Goal: Contribute content: Contribute content

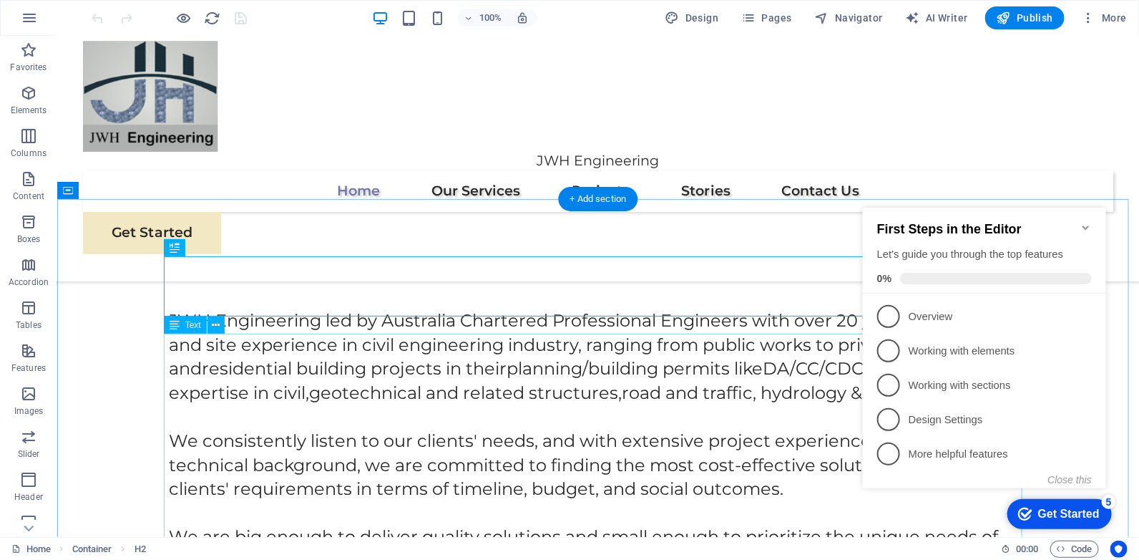
scroll to position [409, 0]
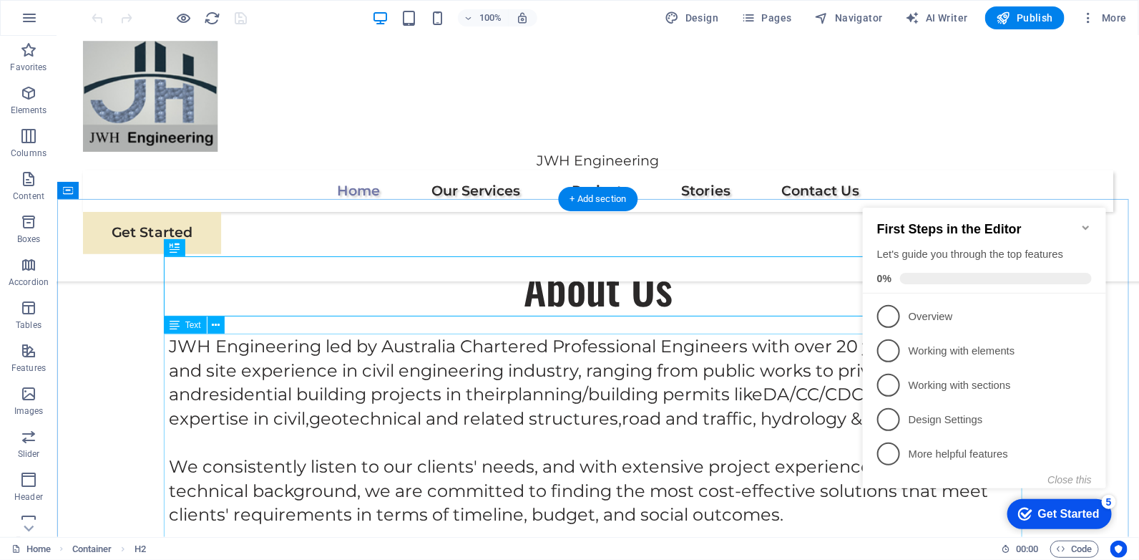
click at [440, 393] on div "JWH Engineering led by Australia Chartered Professional Engineers with over 20 …" at bounding box center [597, 485] width 859 height 305
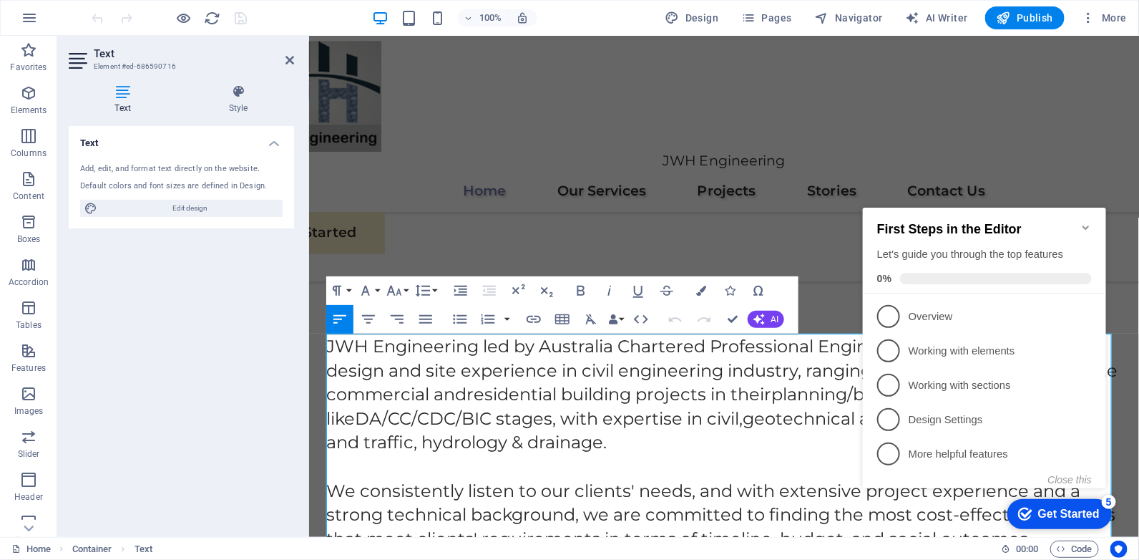
click at [1083, 221] on icon "Minimize checklist" at bounding box center [1085, 226] width 11 height 11
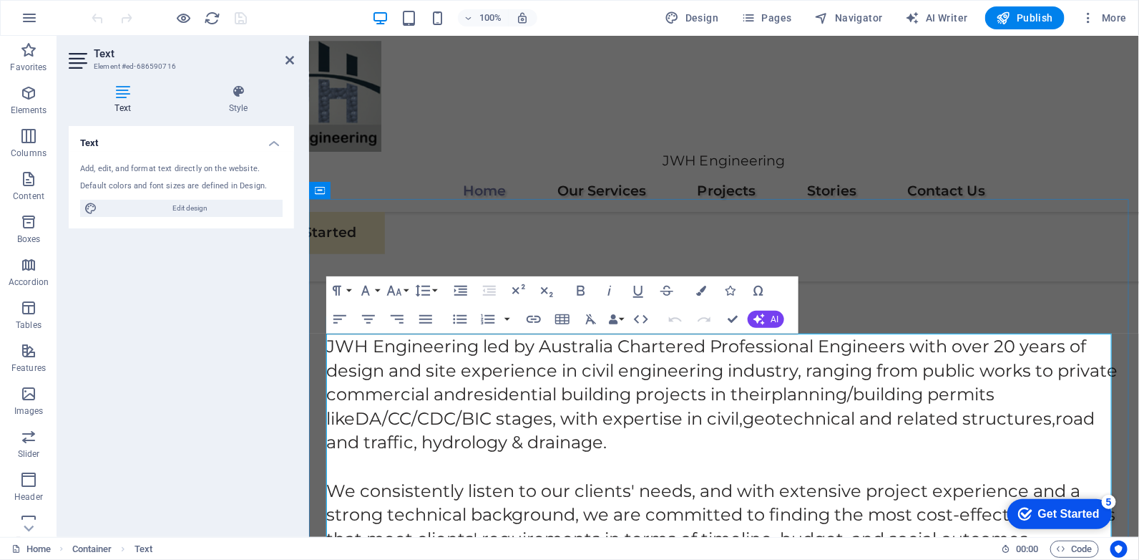
click at [484, 349] on span "JWH Engineering led by Australia Chartered Professional Engineers with over 20 …" at bounding box center [721, 393] width 791 height 117
click at [912, 348] on span "JWH Engineering is led by Australia Chartered Professional Engineers with over …" at bounding box center [721, 393] width 791 height 117
drag, startPoint x: 427, startPoint y: 367, endPoint x: 493, endPoint y: 367, distance: 65.8
click at [427, 367] on span "JWH Engineering is led by Australia Chartered Professional Engineers with over …" at bounding box center [721, 393] width 791 height 117
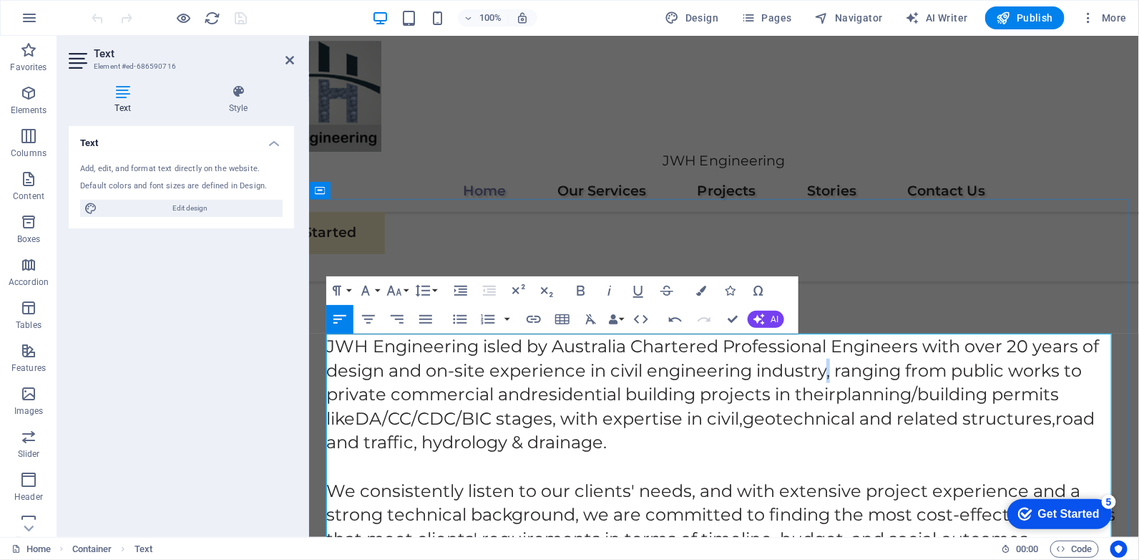
drag, startPoint x: 832, startPoint y: 373, endPoint x: 827, endPoint y: 368, distance: 7.6
click at [827, 368] on span "JWH Engineering is led by Australia Chartered Professional Engineers with over …" at bounding box center [712, 393] width 773 height 117
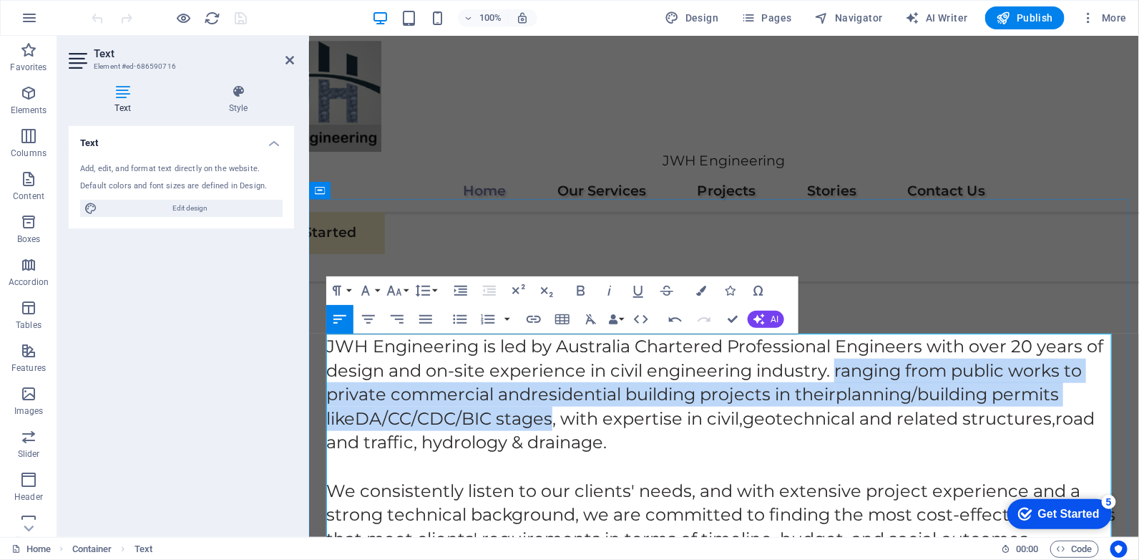
drag, startPoint x: 834, startPoint y: 369, endPoint x: 557, endPoint y: 415, distance: 280.8
click at [557, 415] on span "JWH Engineering is led by Australia Chartered Professional Engineers with over …" at bounding box center [714, 393] width 777 height 117
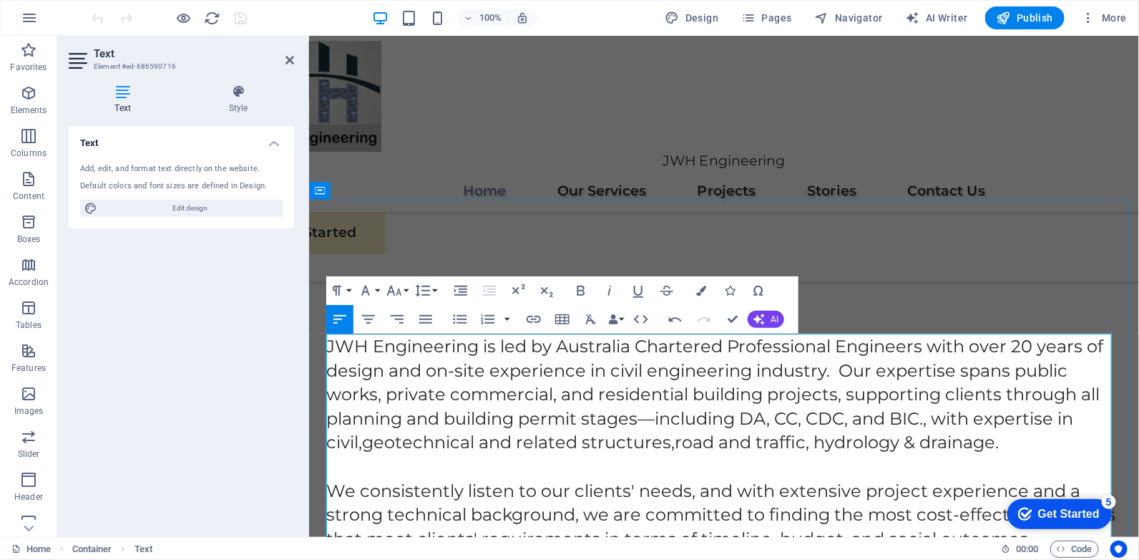
scroll to position [2125, 1]
click at [1015, 431] on span "JWH Engineering is led by Australia Chartered Professional Engineers with over …" at bounding box center [714, 393] width 777 height 117
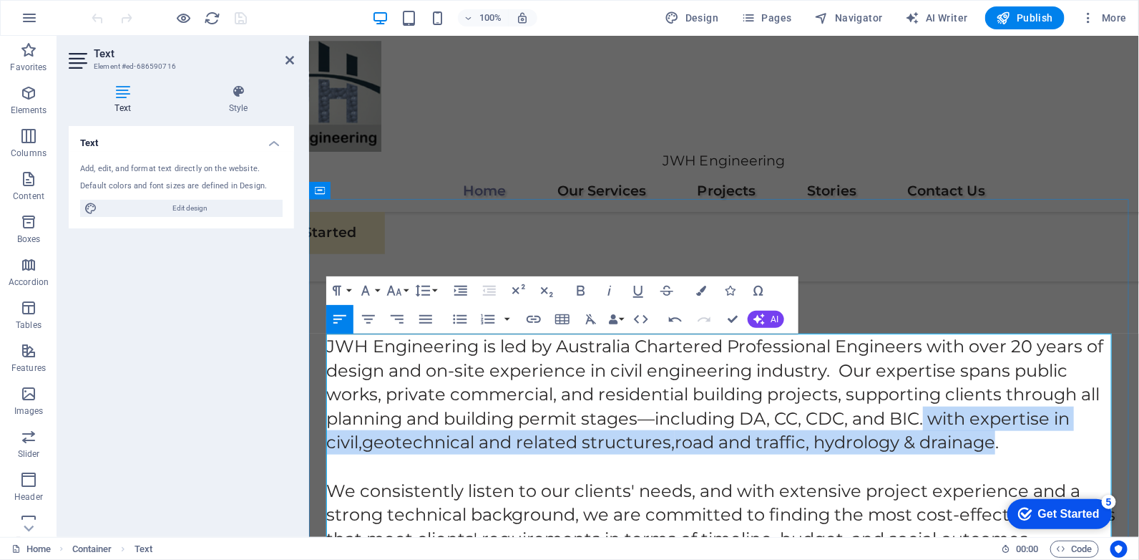
drag, startPoint x: 946, startPoint y: 417, endPoint x: 999, endPoint y: 442, distance: 58.6
click at [998, 439] on span "JWH Engineering is led by Australia Chartered Professional Engineers with over …" at bounding box center [714, 393] width 777 height 117
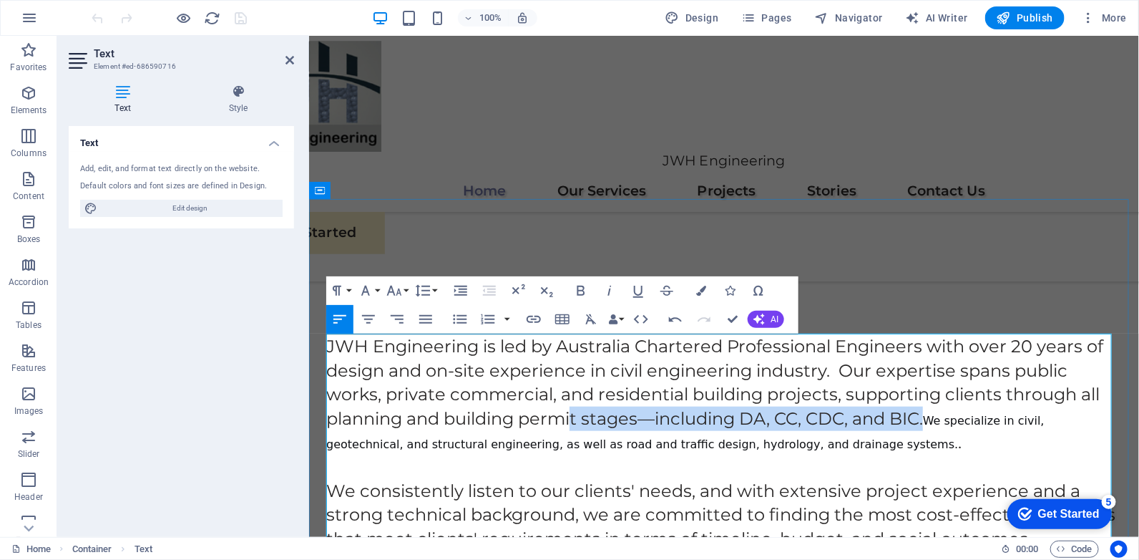
drag, startPoint x: 930, startPoint y: 419, endPoint x: 573, endPoint y: 411, distance: 357.2
click at [573, 411] on span "JWH Engineering is led by Australia Chartered Professional Engineers with over …" at bounding box center [714, 393] width 777 height 117
copy span "t stages—including DA, CC, CDC, and BIC."
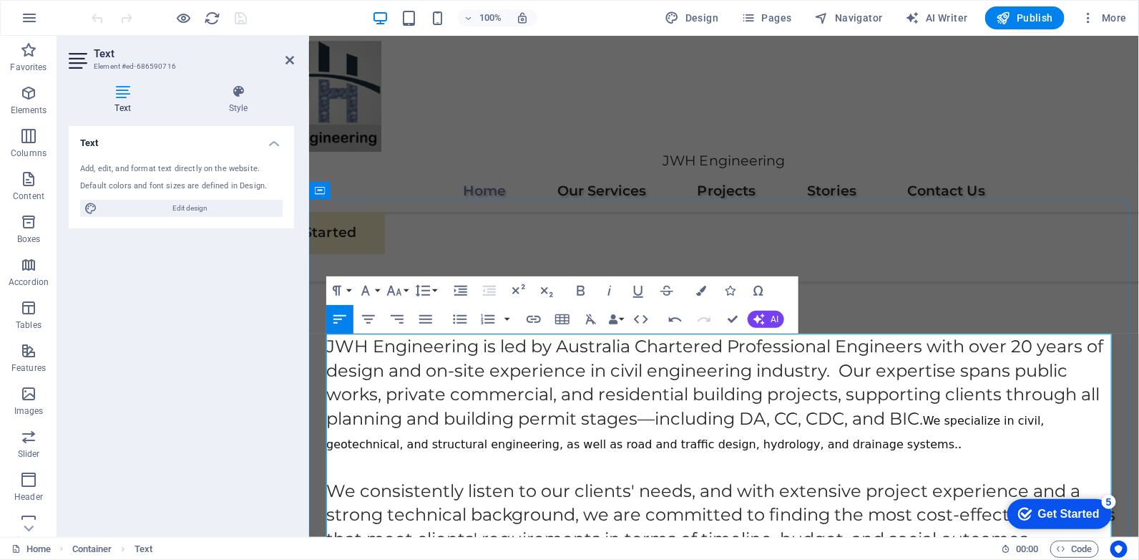
click at [942, 437] on p "JWH Engineering is led by Australia Chartered Professional Engineers with over …" at bounding box center [724, 393] width 796 height 120
click at [934, 417] on span "We specialize in civil, geotechnical, and structural engineering, as well as ro…" at bounding box center [685, 432] width 718 height 38
drag, startPoint x: 942, startPoint y: 420, endPoint x: 954, endPoint y: 432, distance: 16.7
click at [954, 432] on p "JWH Engineering is led by Australia Chartered Professional Engineers with over …" at bounding box center [724, 393] width 796 height 120
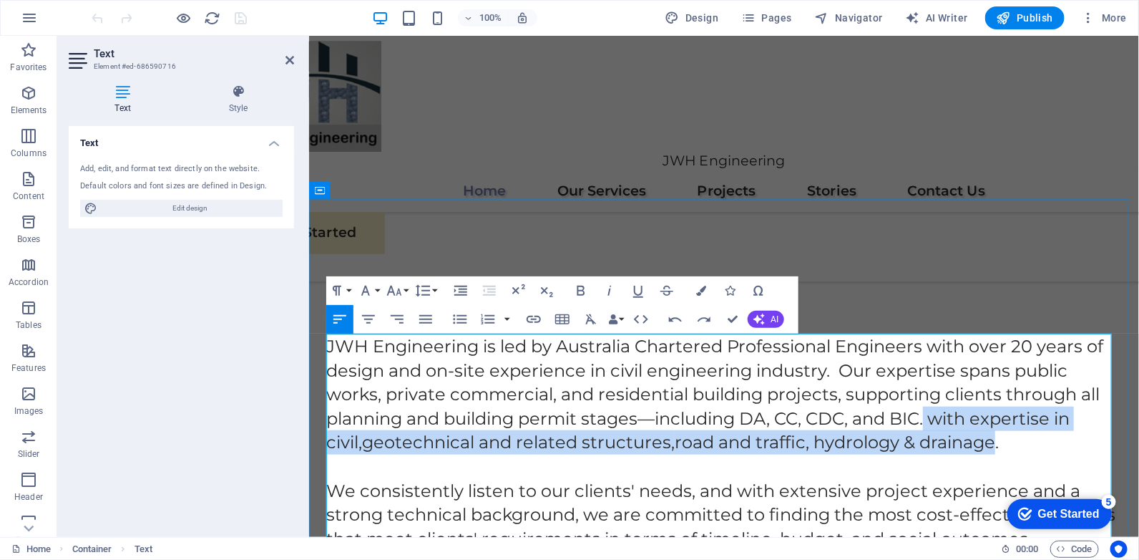
click at [968, 445] on span "JWH Engineering is led by Australia Chartered Professional Engineers with over …" at bounding box center [714, 393] width 777 height 117
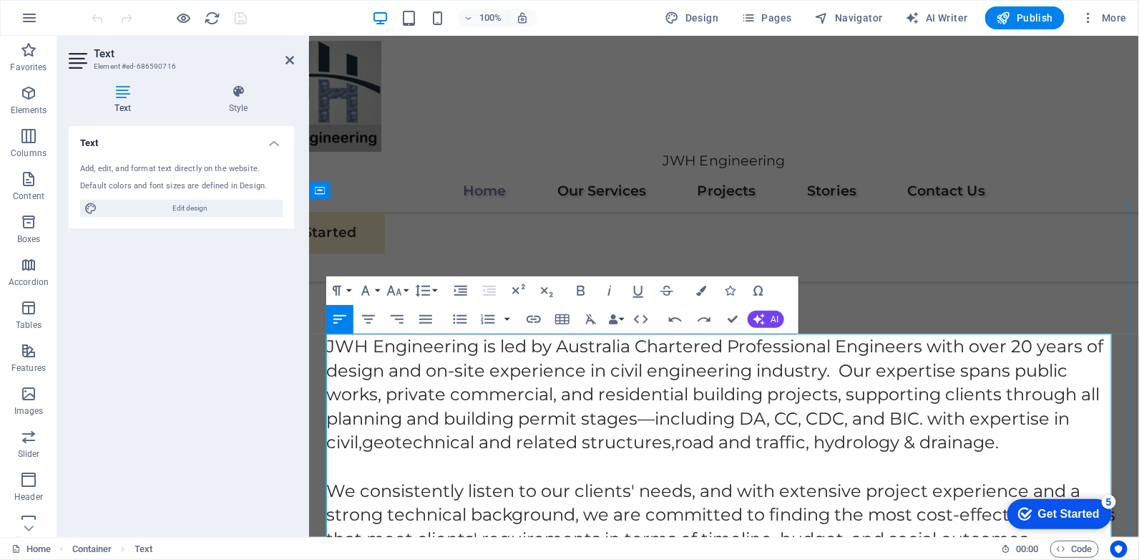
click at [794, 459] on p at bounding box center [724, 466] width 796 height 24
drag, startPoint x: 1009, startPoint y: 444, endPoint x: 937, endPoint y: 417, distance: 76.6
click at [937, 417] on span "JWH Engineering is led by Australia Chartered Professional Engineers with over …" at bounding box center [714, 393] width 777 height 117
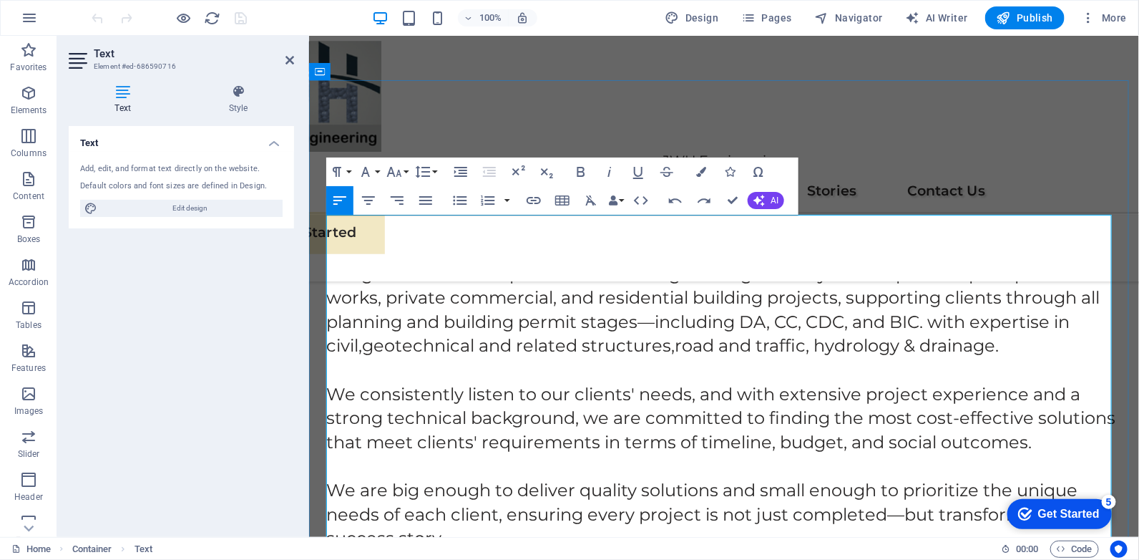
scroll to position [528, 0]
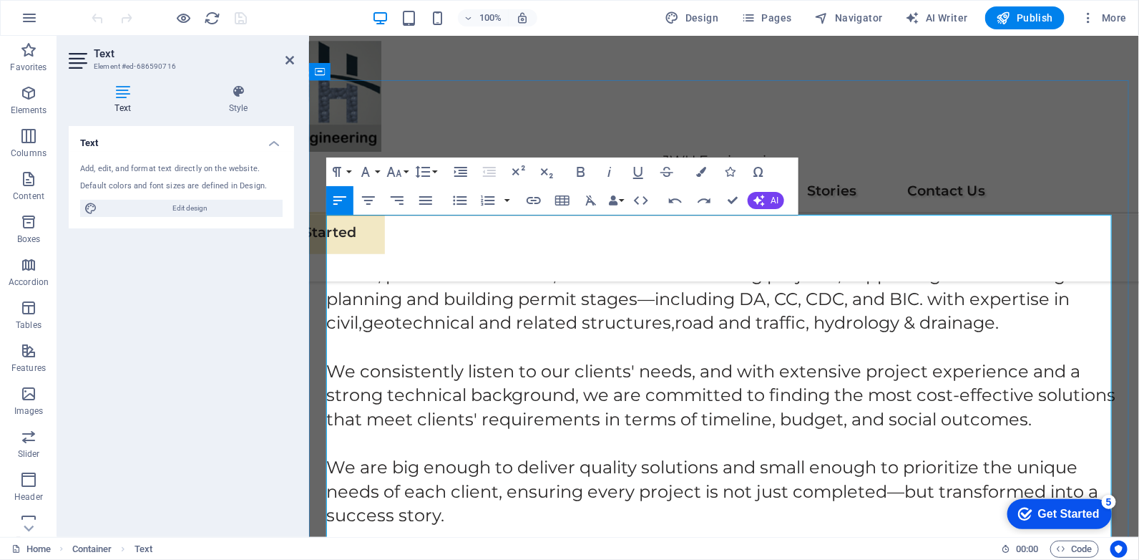
click at [925, 302] on span "JWH Engineering is led by Australia Chartered Professional Engineers with over …" at bounding box center [714, 273] width 777 height 117
drag, startPoint x: 933, startPoint y: 302, endPoint x: 925, endPoint y: 297, distance: 9.3
click at [925, 297] on span "JWH Engineering is led by Australia Chartered Professional Engineers with over …" at bounding box center [714, 273] width 777 height 117
click at [1024, 322] on p "JWH Engineering is led by Australia Chartered Professional Engineers with over …" at bounding box center [724, 274] width 796 height 120
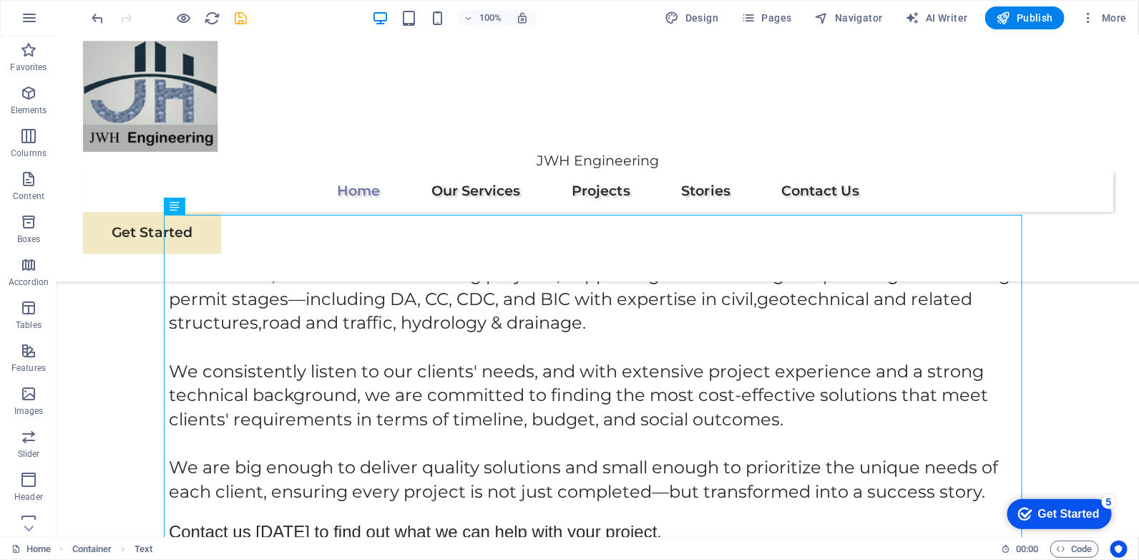
click at [245, 14] on icon "save" at bounding box center [241, 18] width 16 height 16
click at [655, 315] on div "JWH Engineering is led by Australia Chartered Professional Engineers with over …" at bounding box center [597, 378] width 859 height 328
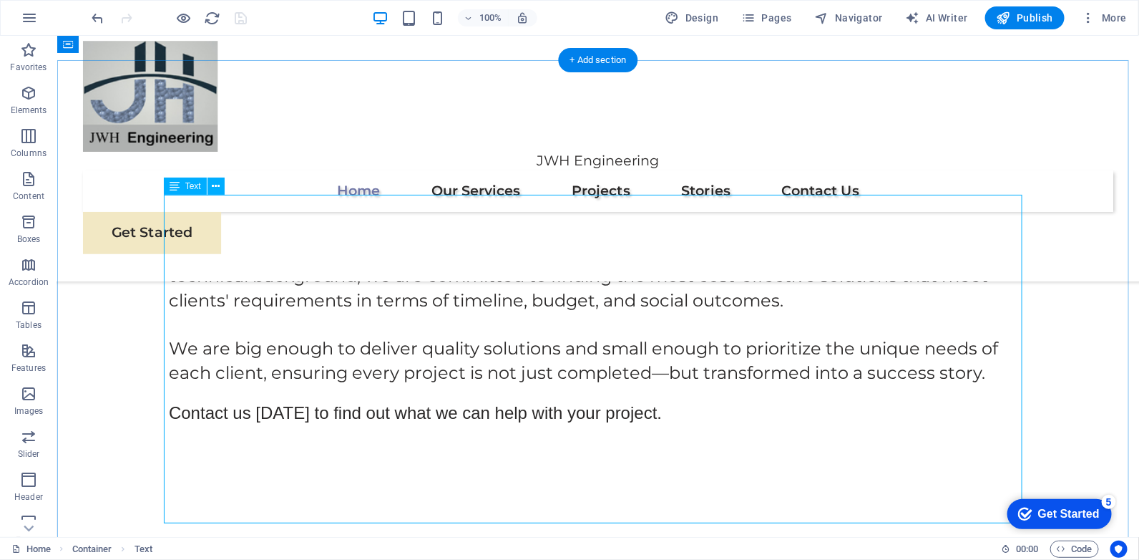
scroll to position [409, 0]
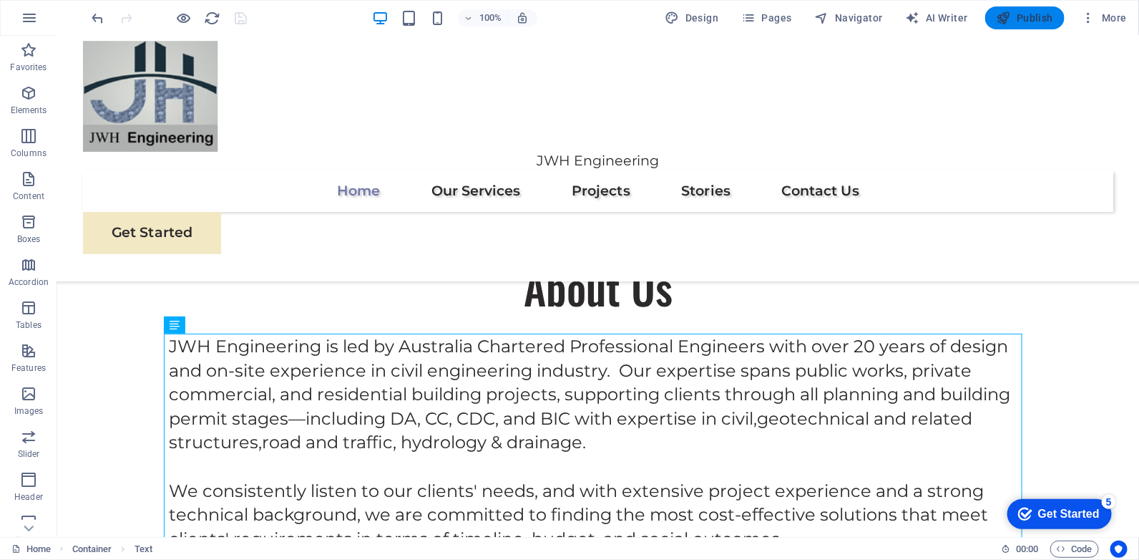
click at [1029, 14] on span "Publish" at bounding box center [1025, 18] width 57 height 14
